Goal: Transaction & Acquisition: Purchase product/service

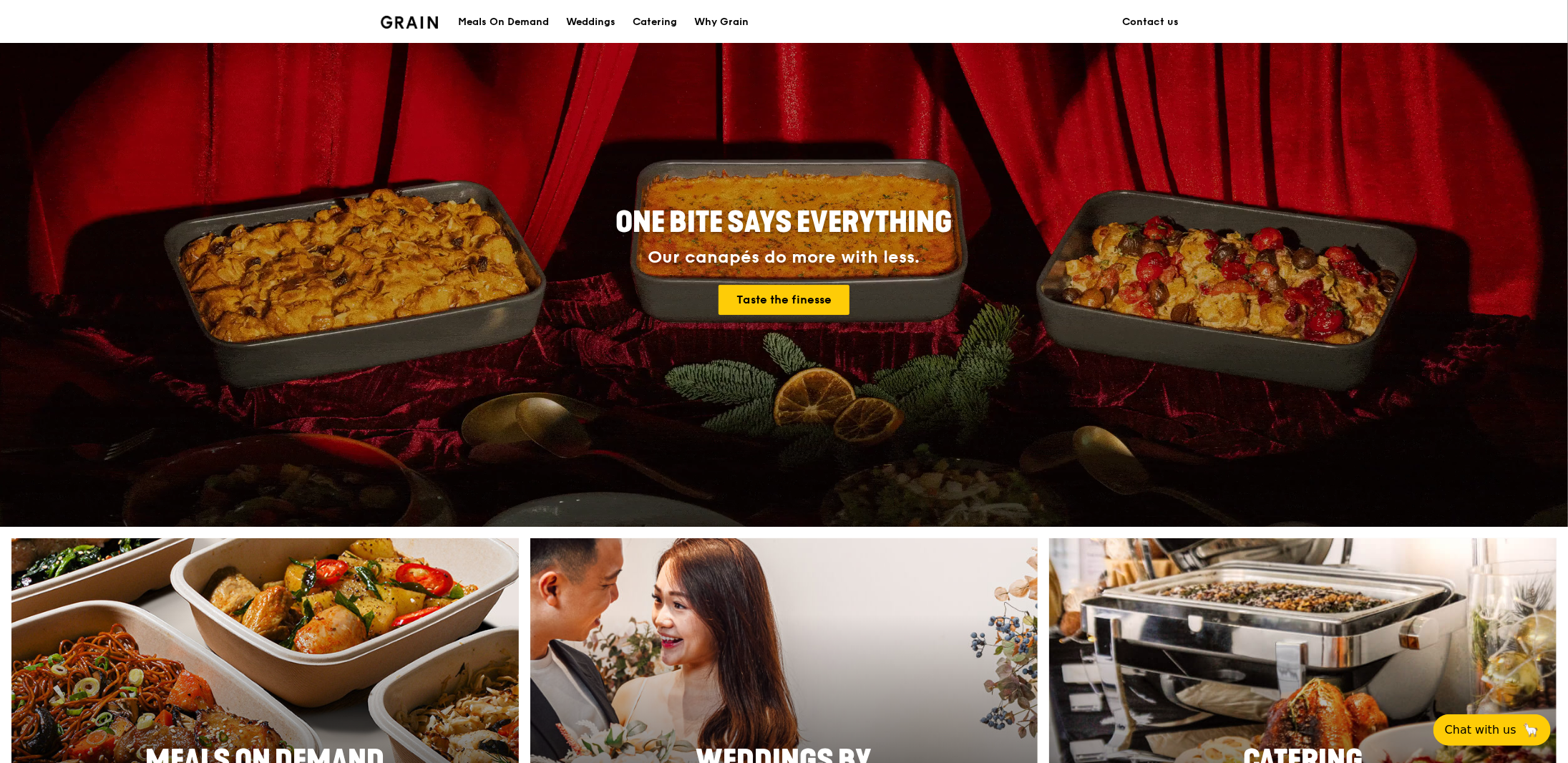
scroll to position [358, 0]
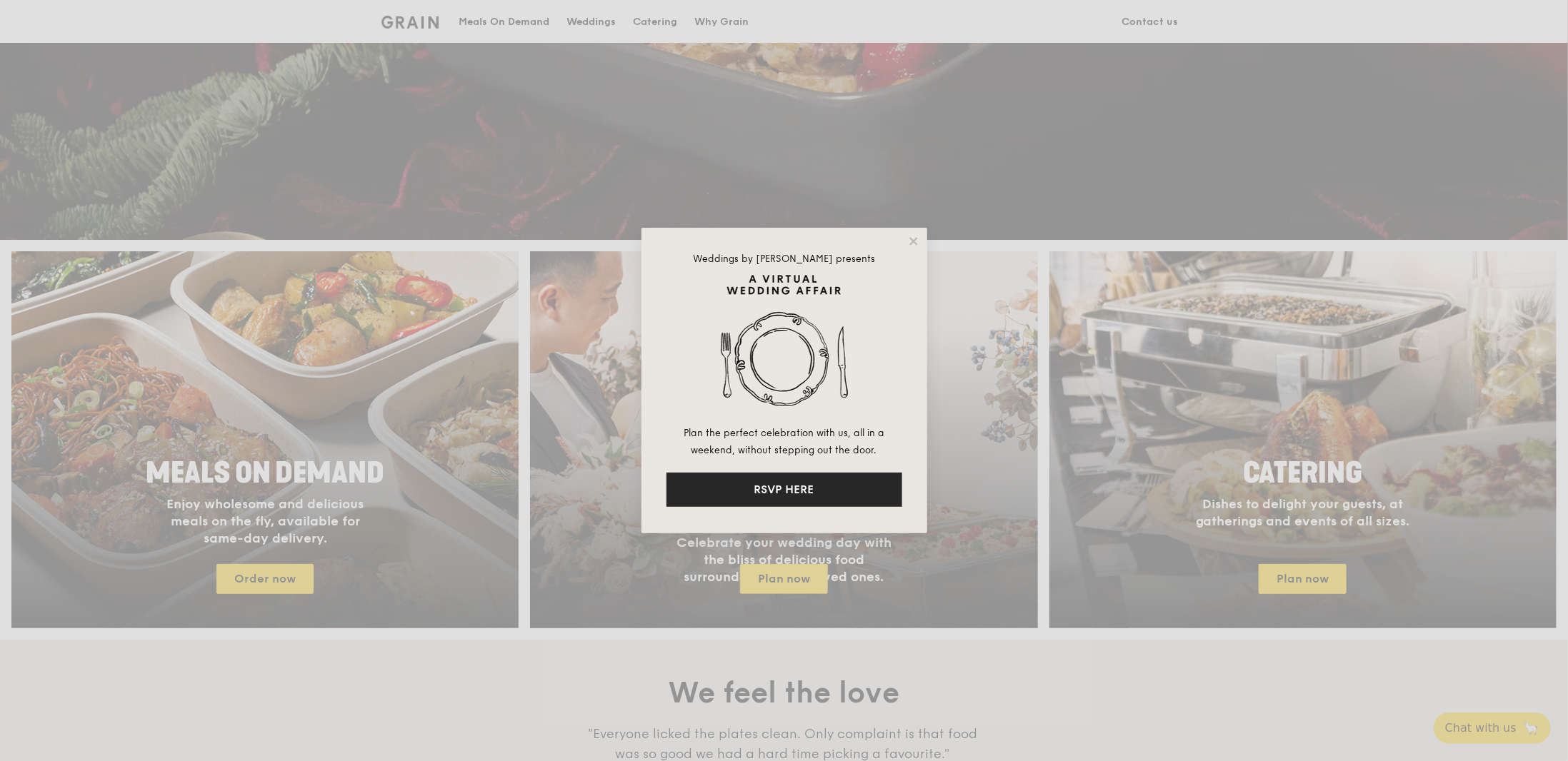
click at [806, 495] on button "RSVP HERE" at bounding box center [784, 490] width 236 height 34
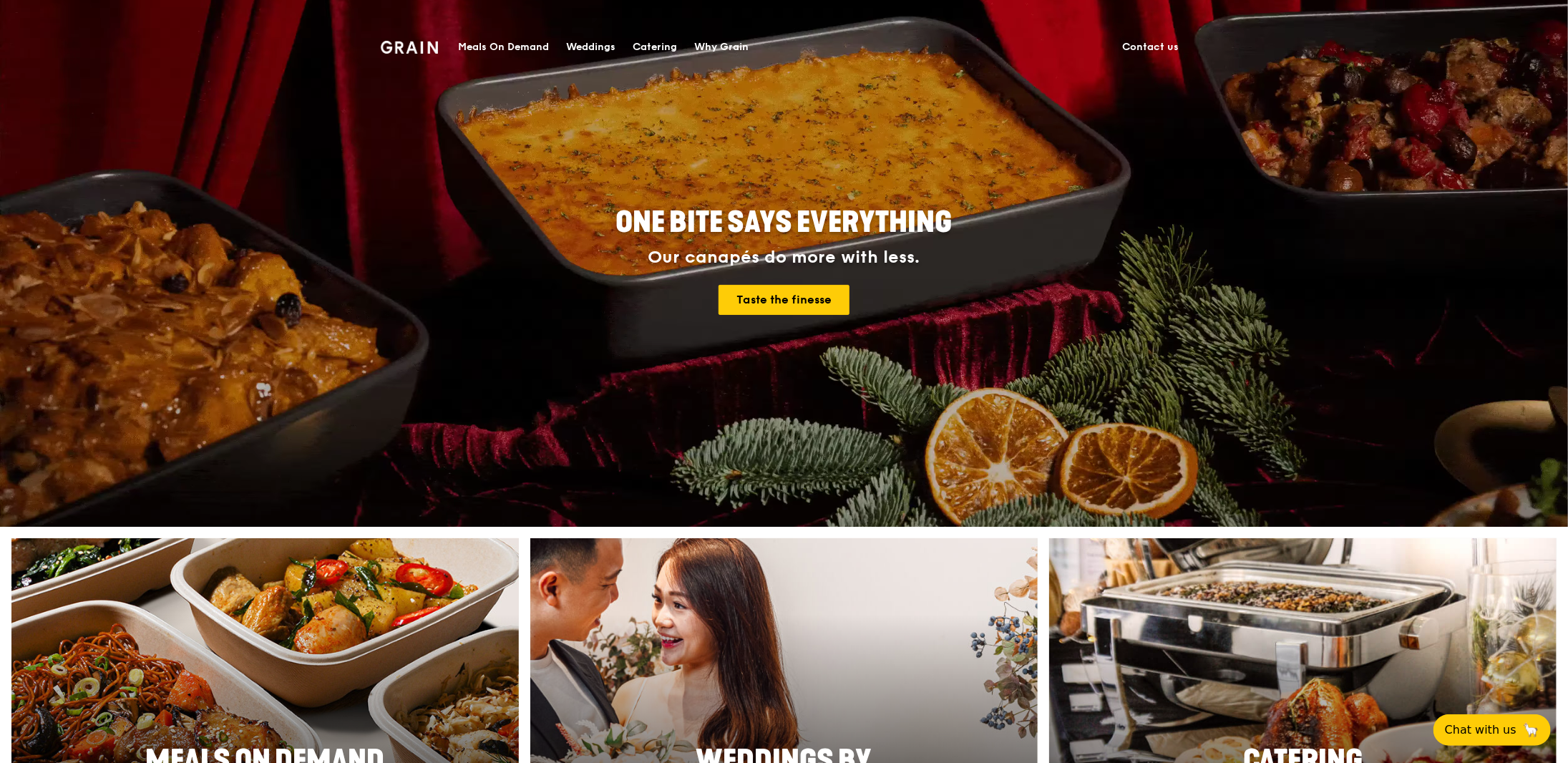
scroll to position [0, 0]
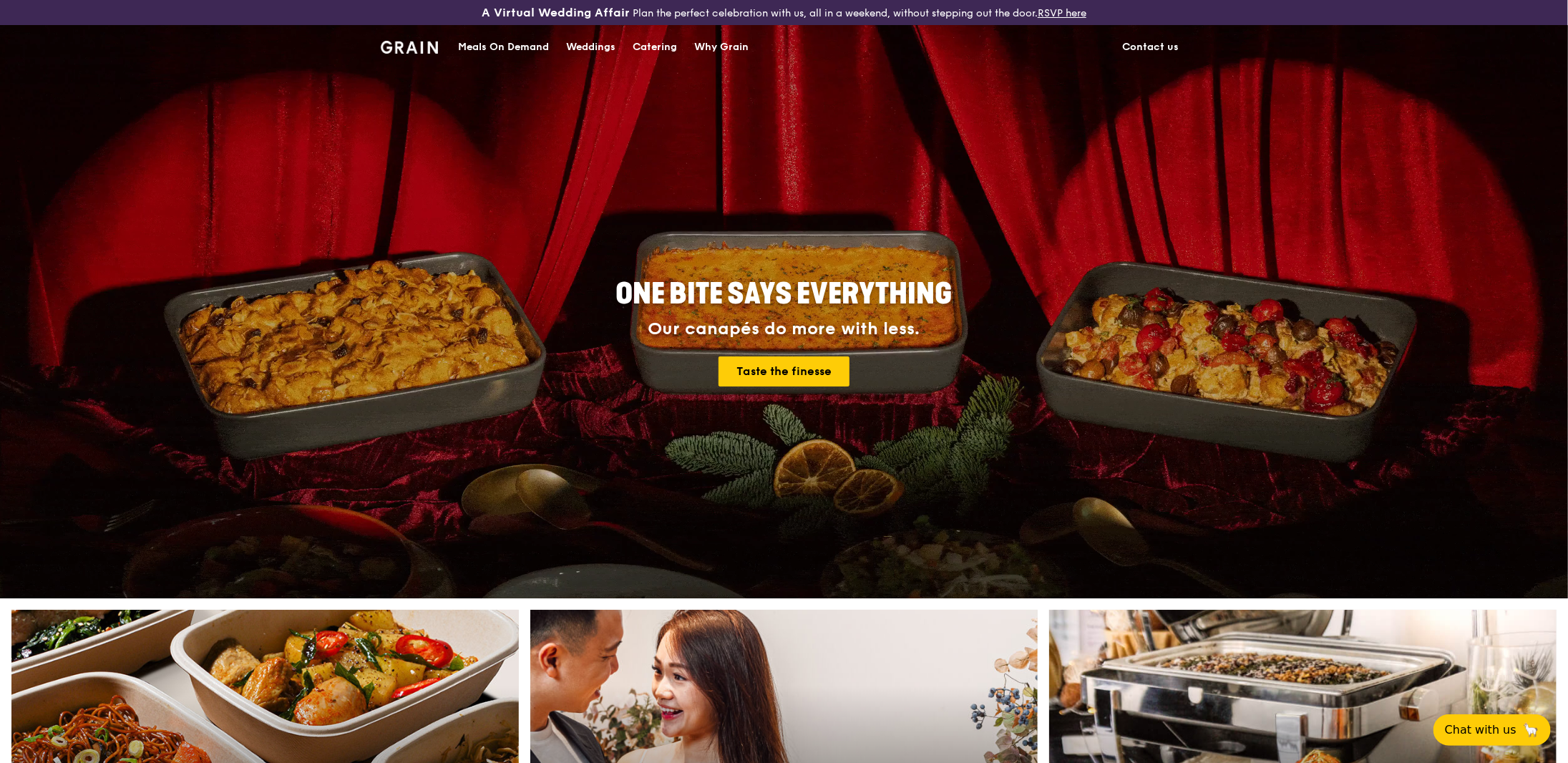
click at [506, 51] on div "Meals On Demand" at bounding box center [503, 47] width 91 height 43
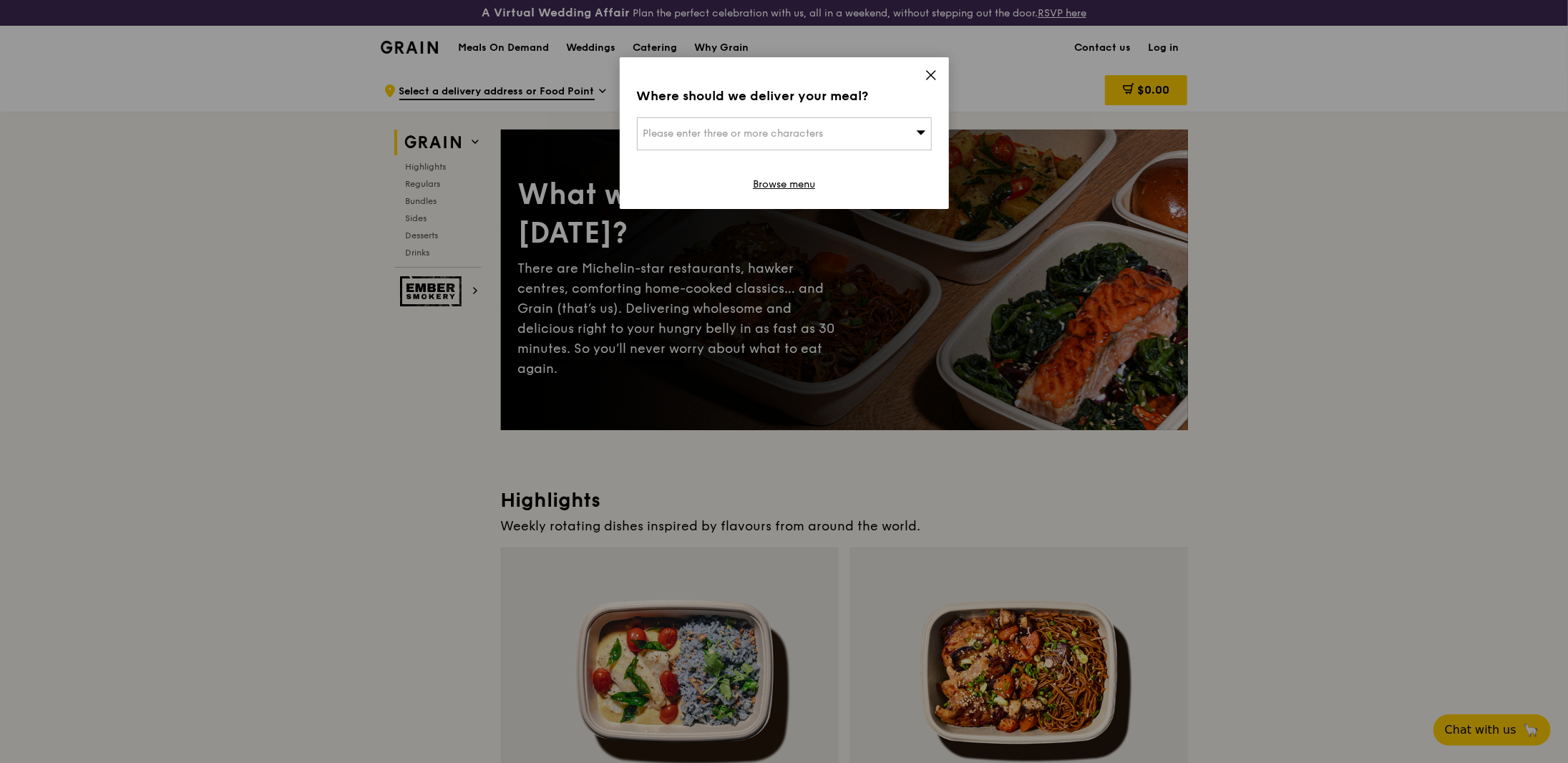
click at [890, 126] on div "Please enter three or more characters" at bounding box center [784, 133] width 295 height 33
click at [914, 78] on div "Where should we deliver your meal? Please enter three or more characters Please…" at bounding box center [784, 132] width 329 height 152
click at [925, 73] on icon at bounding box center [931, 75] width 13 height 13
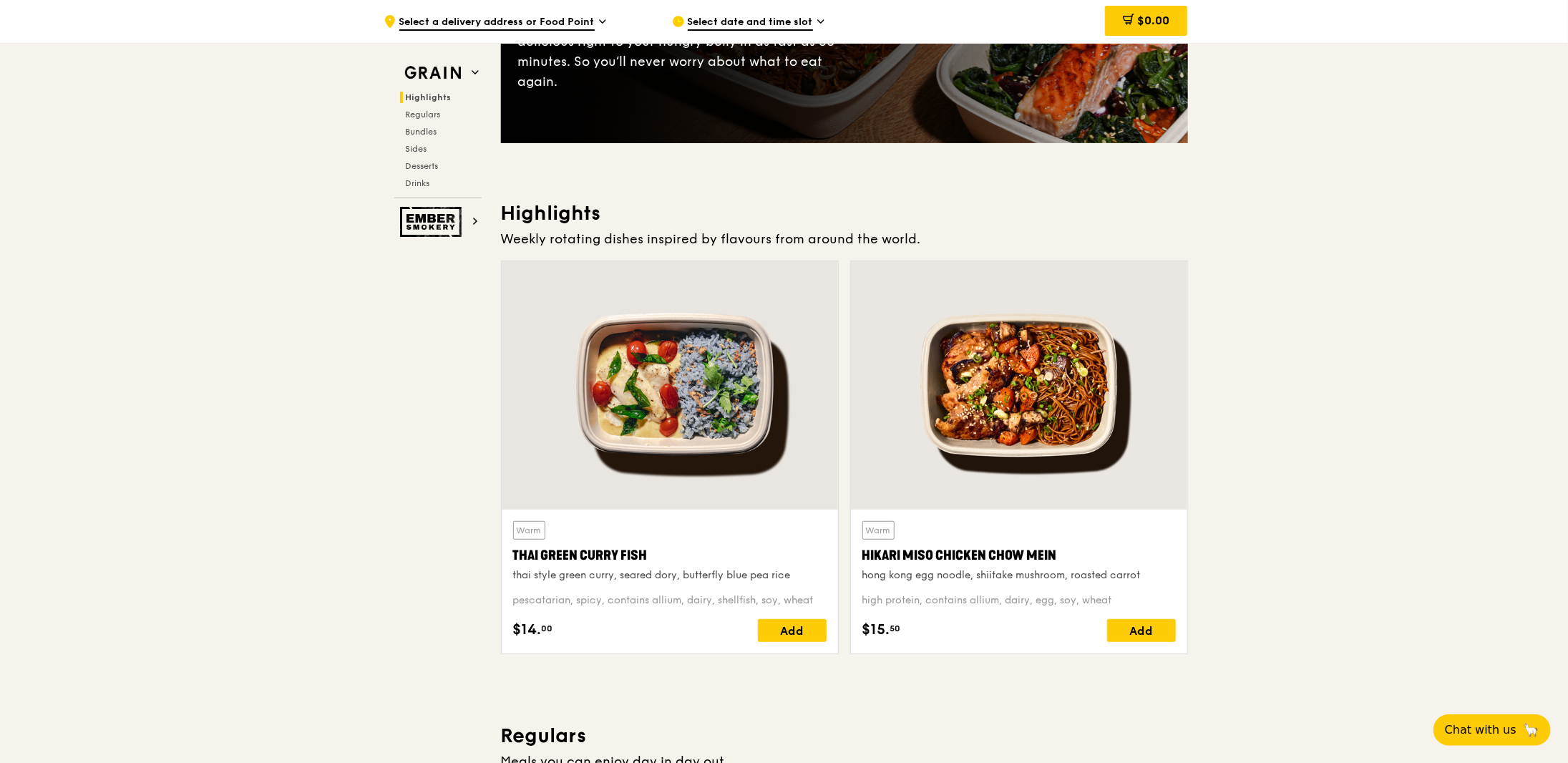
scroll to position [501, 0]
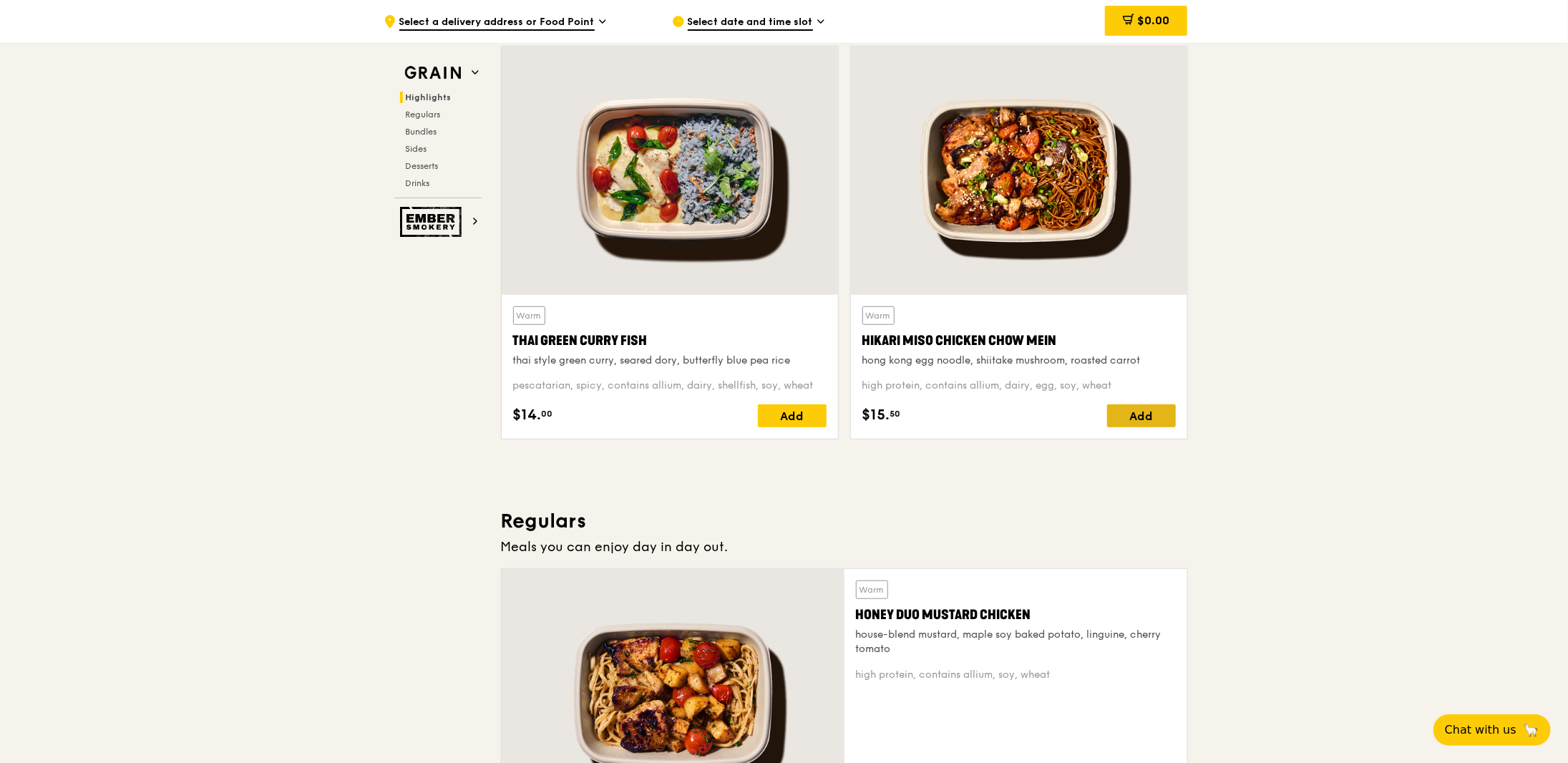
click at [1146, 417] on div "Add" at bounding box center [1142, 415] width 69 height 23
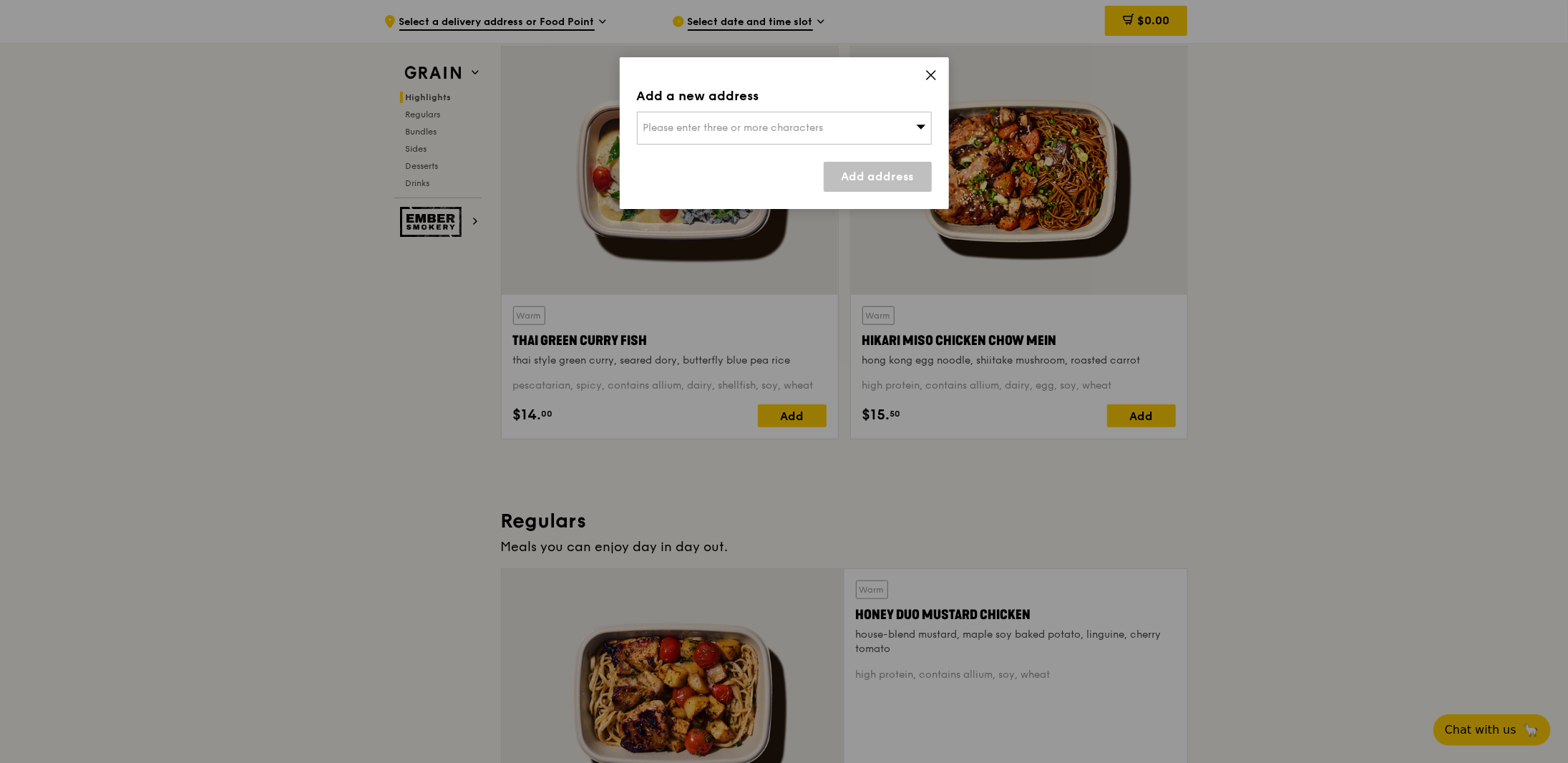
click at [866, 135] on div "Please enter three or more characters" at bounding box center [784, 127] width 295 height 33
click at [930, 71] on icon at bounding box center [931, 75] width 13 height 13
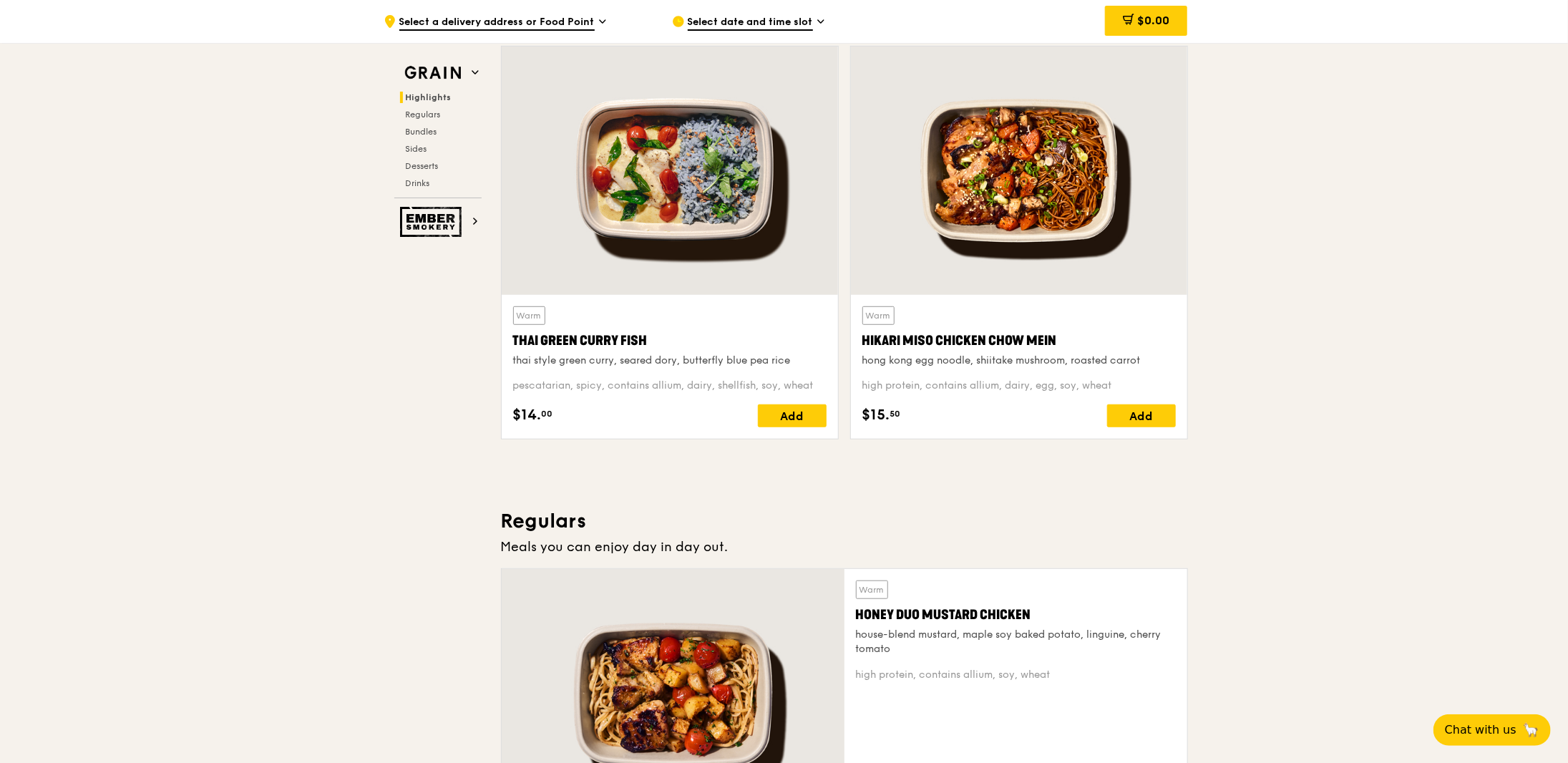
click at [604, 19] on icon at bounding box center [603, 21] width 8 height 13
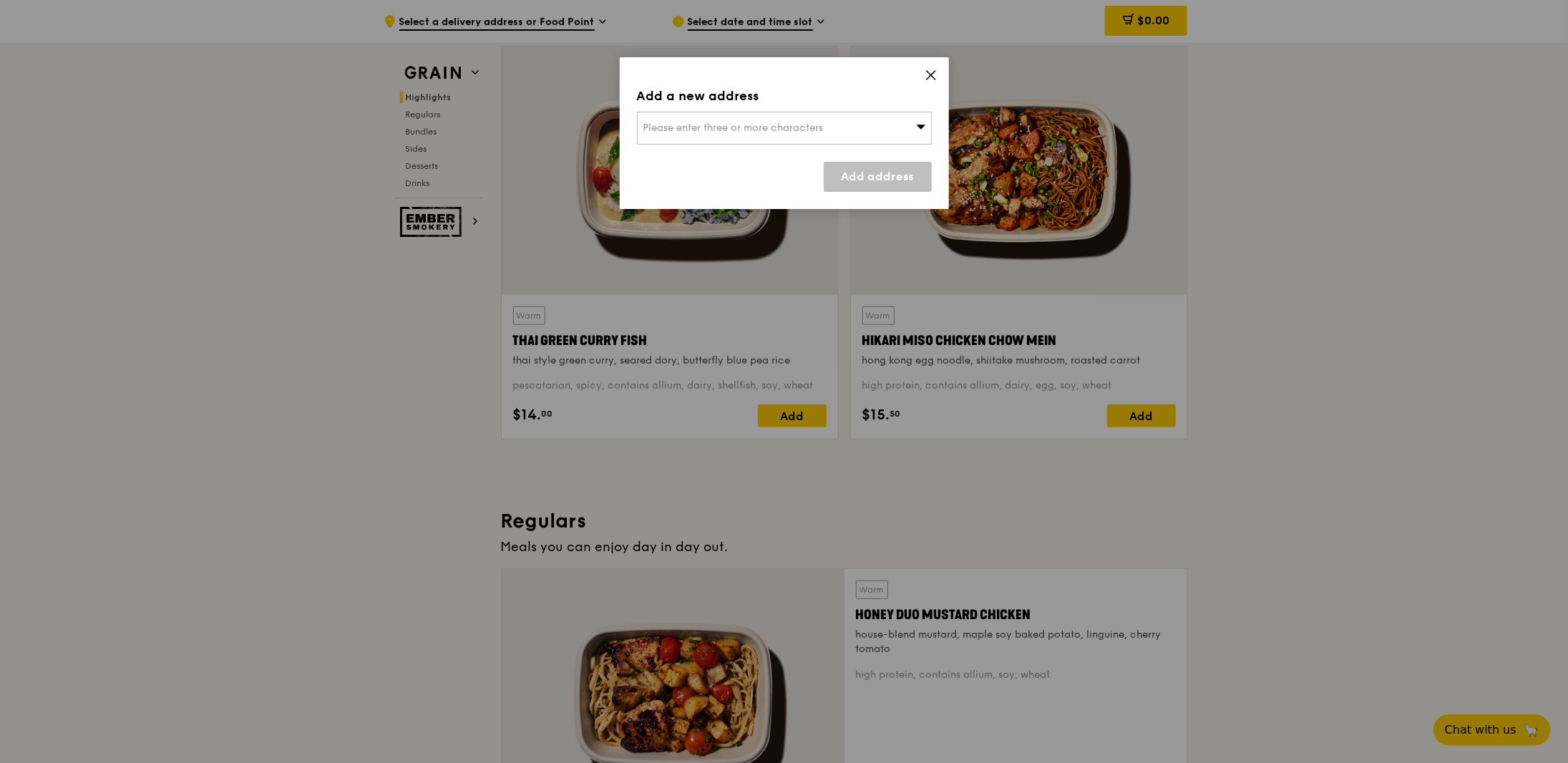
click at [881, 125] on div "Please enter three or more characters" at bounding box center [784, 127] width 295 height 33
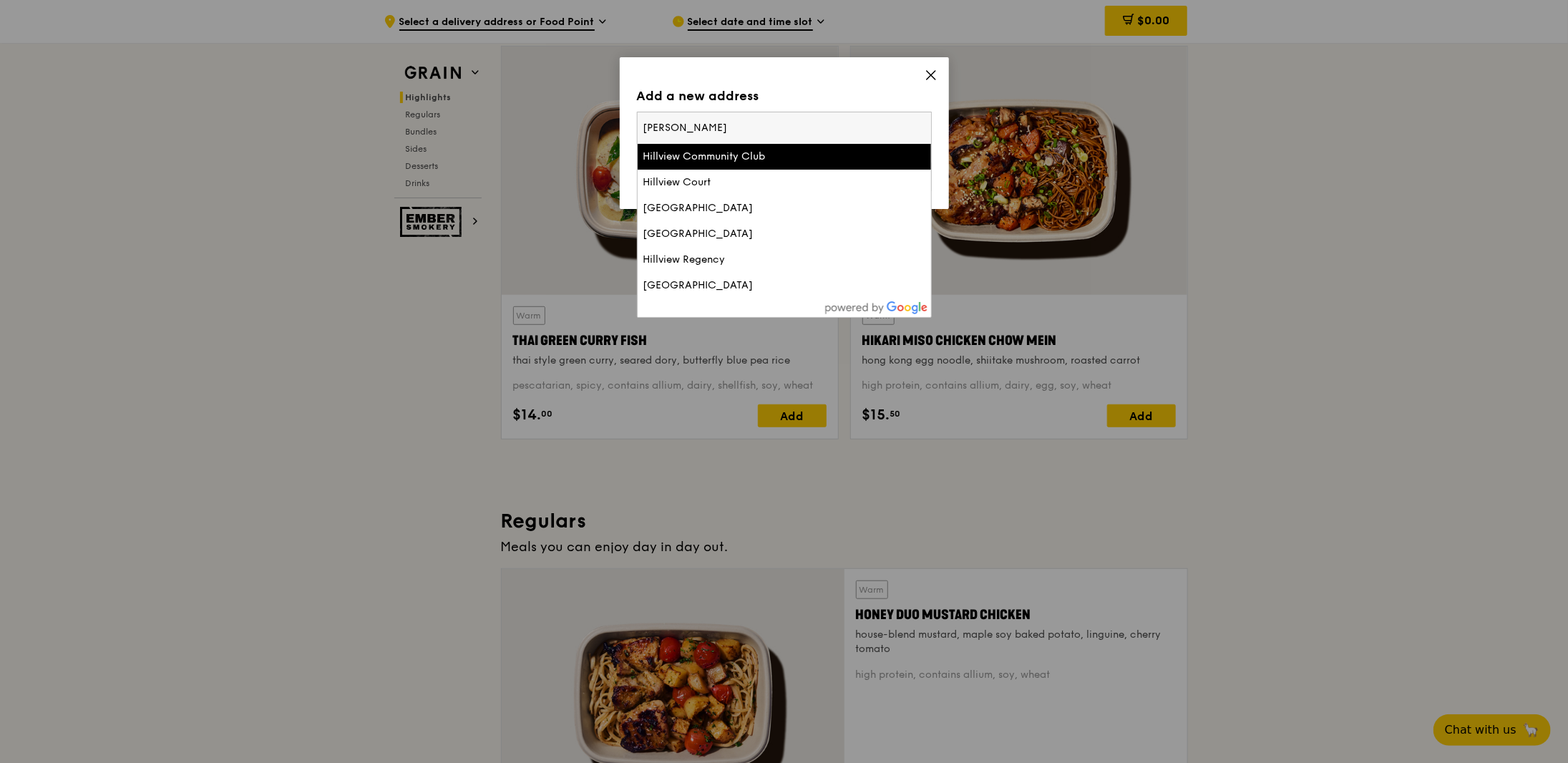
type input "[PERSON_NAME]"
click at [797, 147] on li "Hillview Community Club" at bounding box center [784, 157] width 294 height 26
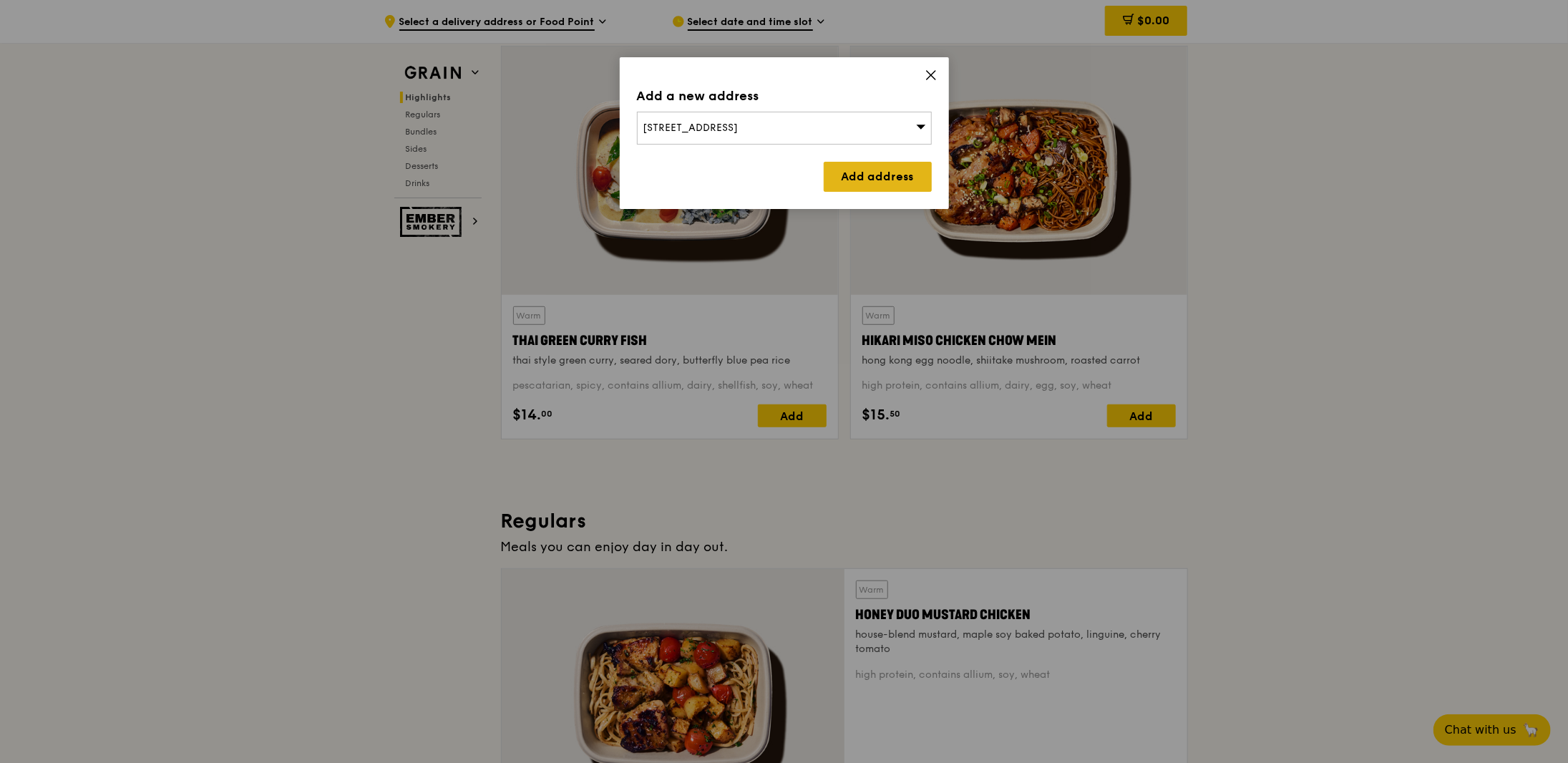
click at [897, 174] on link "Add address" at bounding box center [877, 177] width 108 height 30
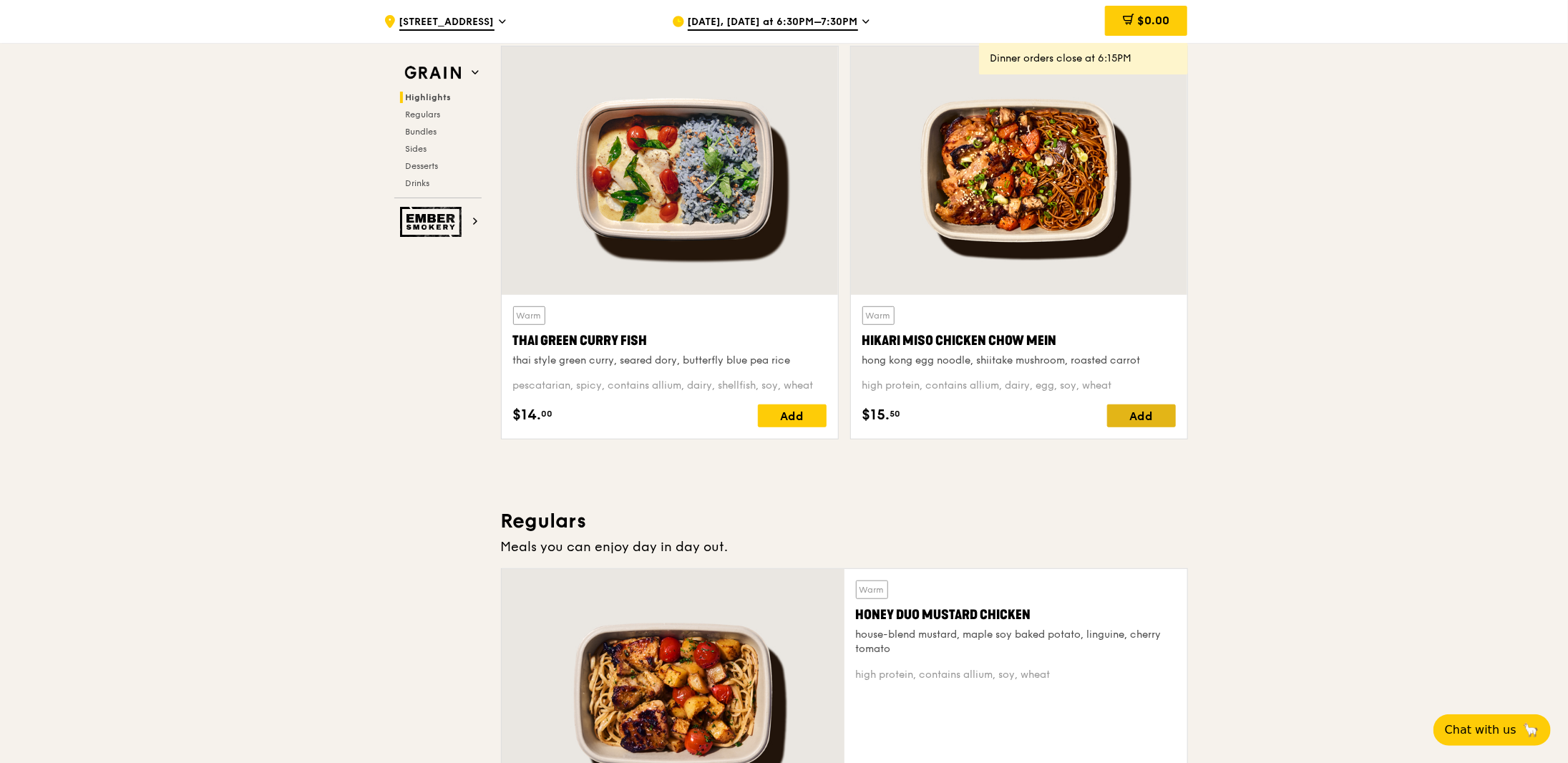
click at [1149, 415] on div "Add" at bounding box center [1142, 415] width 69 height 23
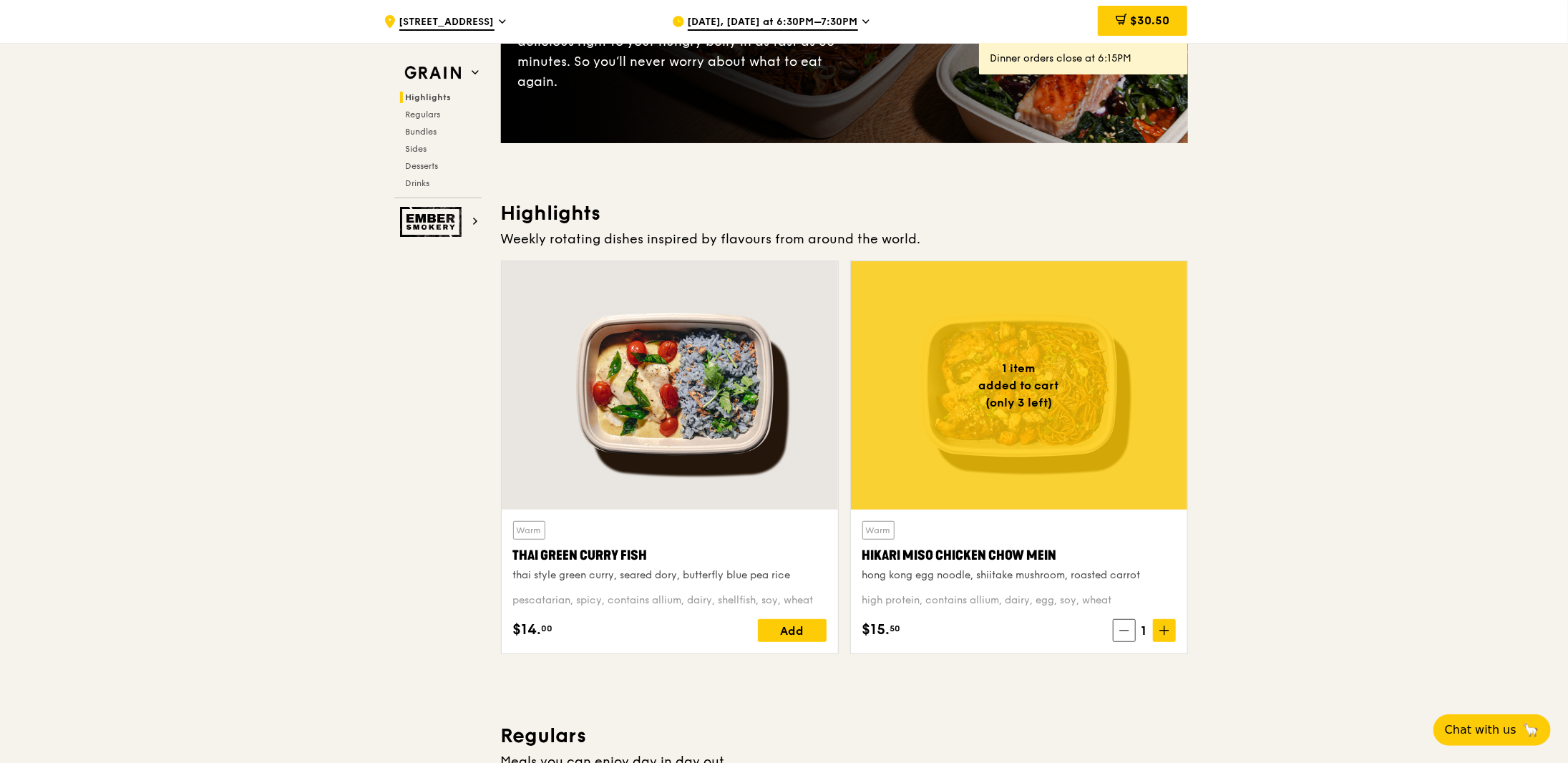
scroll to position [358, 0]
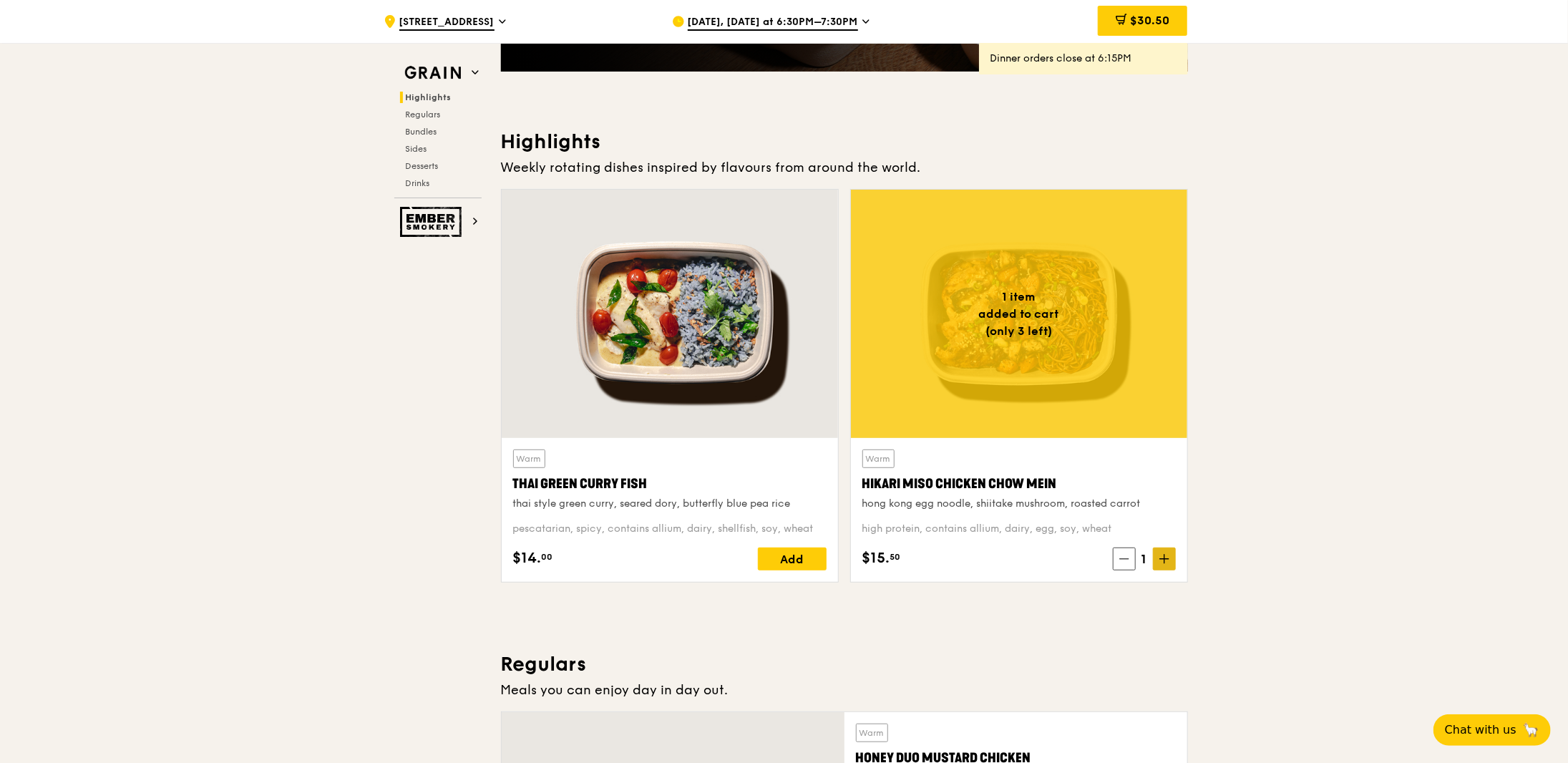
click at [1168, 561] on icon at bounding box center [1164, 559] width 10 height 10
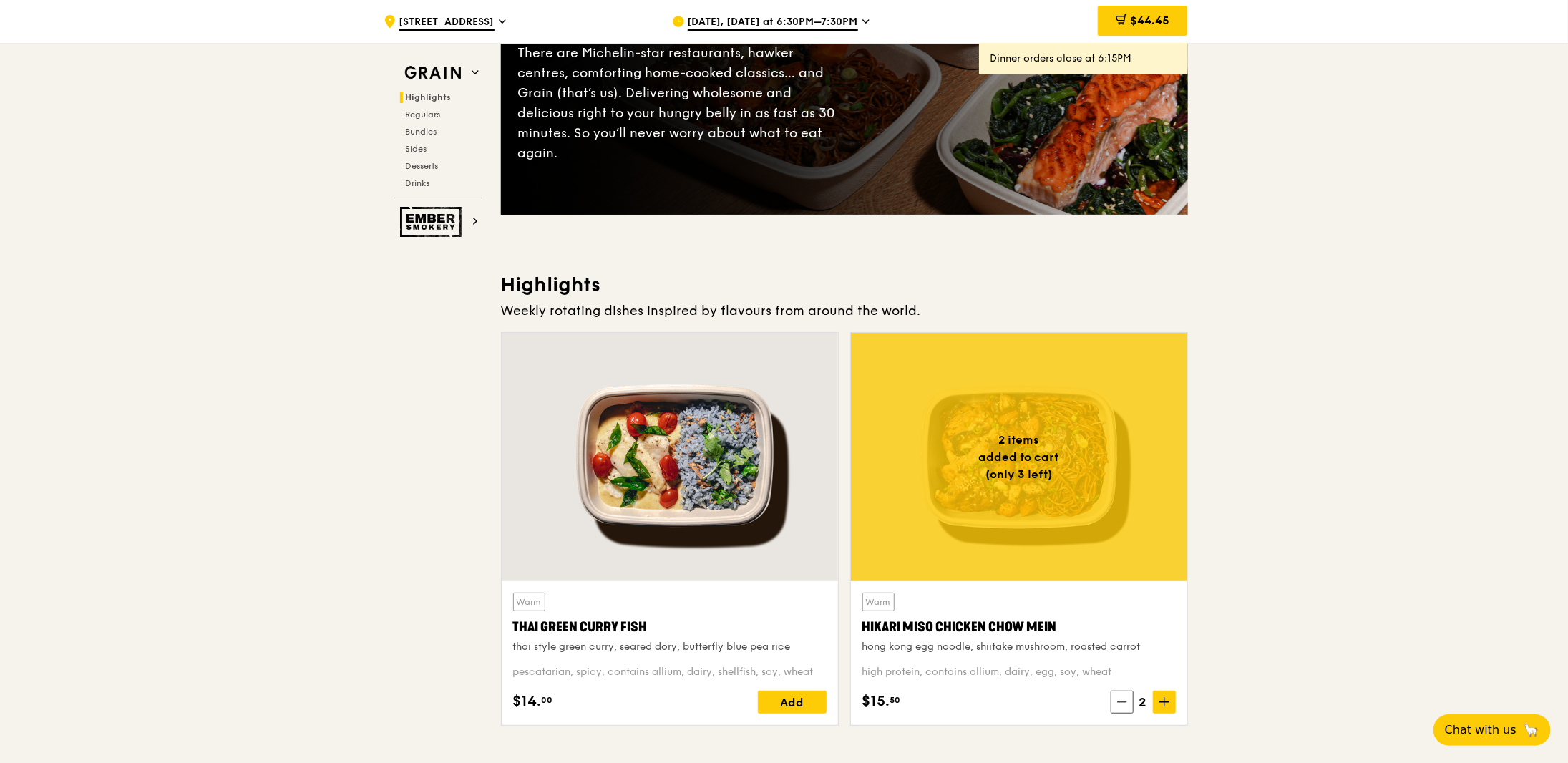
scroll to position [0, 0]
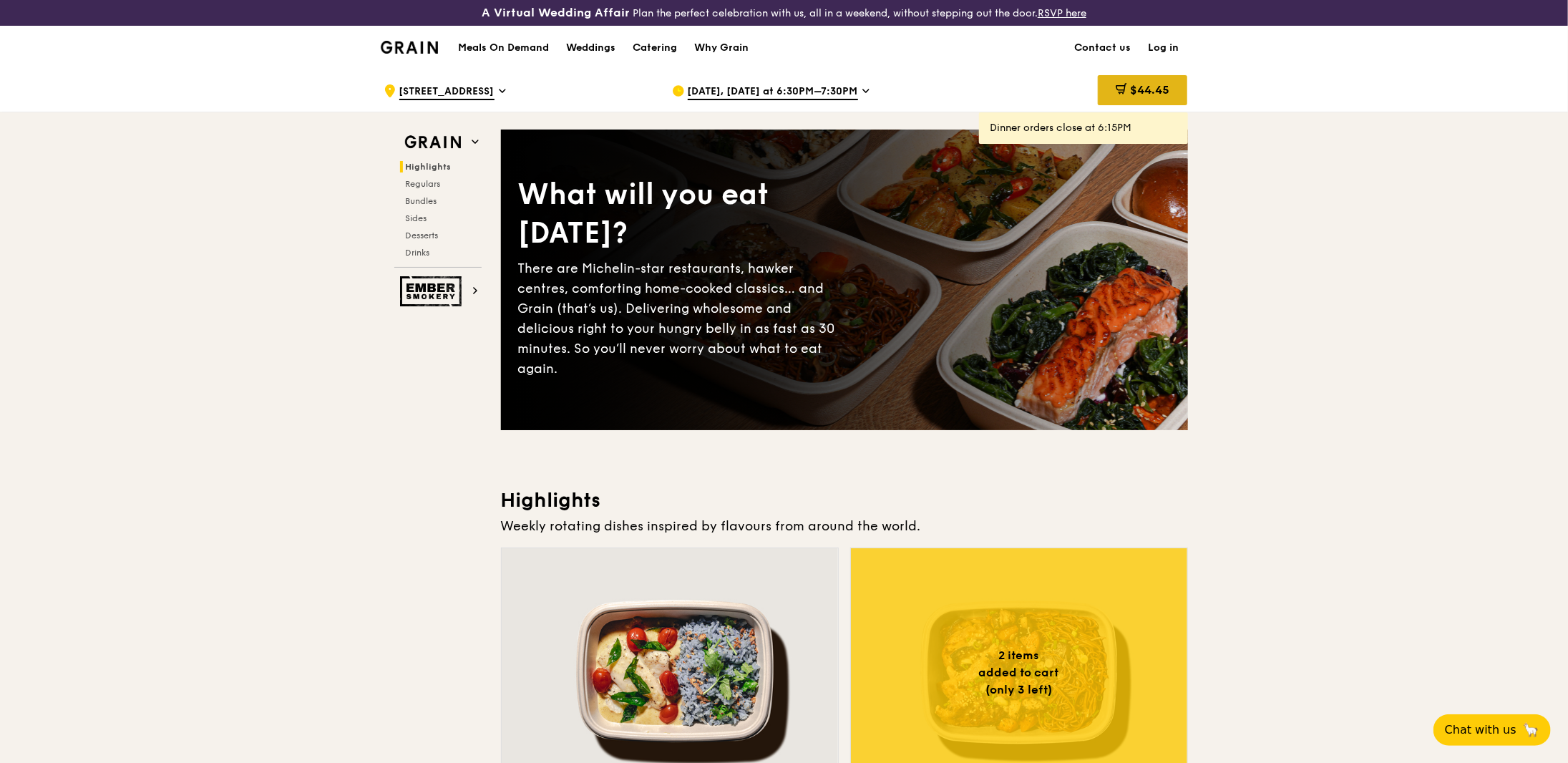
click at [1150, 90] on span "$44.45" at bounding box center [1149, 90] width 39 height 13
